Goal: Ask a question

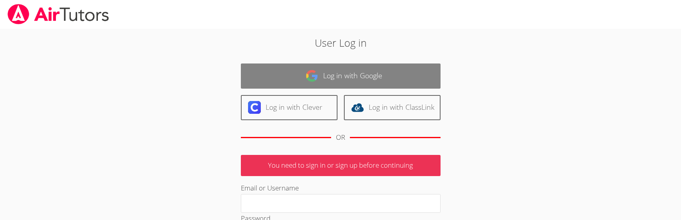
click at [265, 78] on link "Log in with Google" at bounding box center [341, 75] width 200 height 25
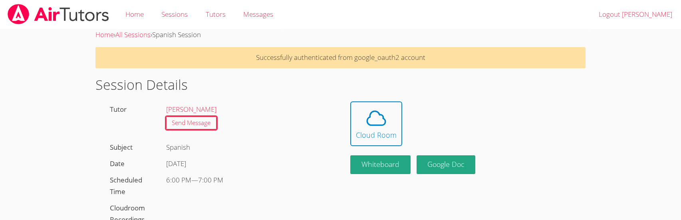
scroll to position [40, 0]
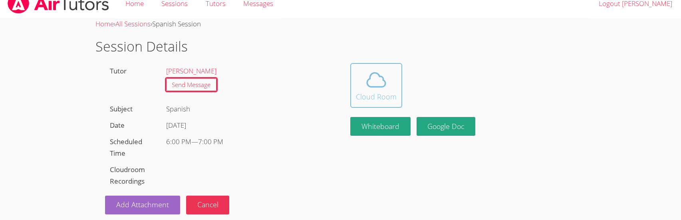
scroll to position [17, 0]
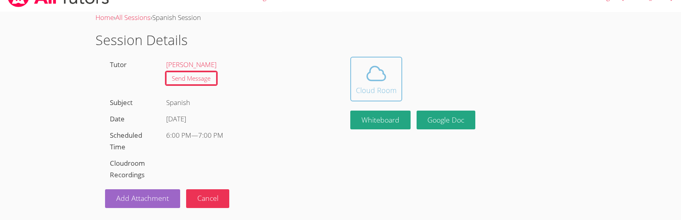
click at [364, 65] on span at bounding box center [376, 73] width 41 height 22
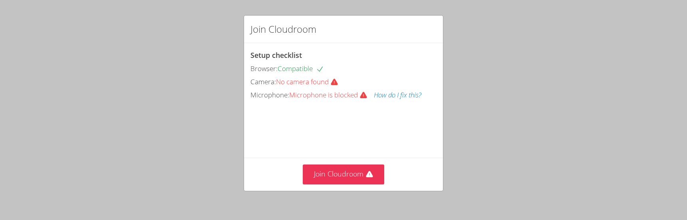
click at [404, 94] on button "How do I fix this?" at bounding box center [398, 95] width 48 height 12
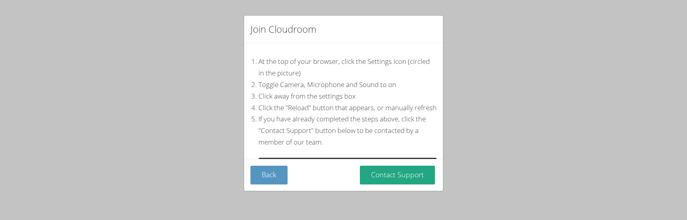
click at [287, 172] on div "Back Contact Support" at bounding box center [343, 175] width 186 height 19
click at [275, 170] on button "Back" at bounding box center [268, 175] width 37 height 19
